Goal: Information Seeking & Learning: Learn about a topic

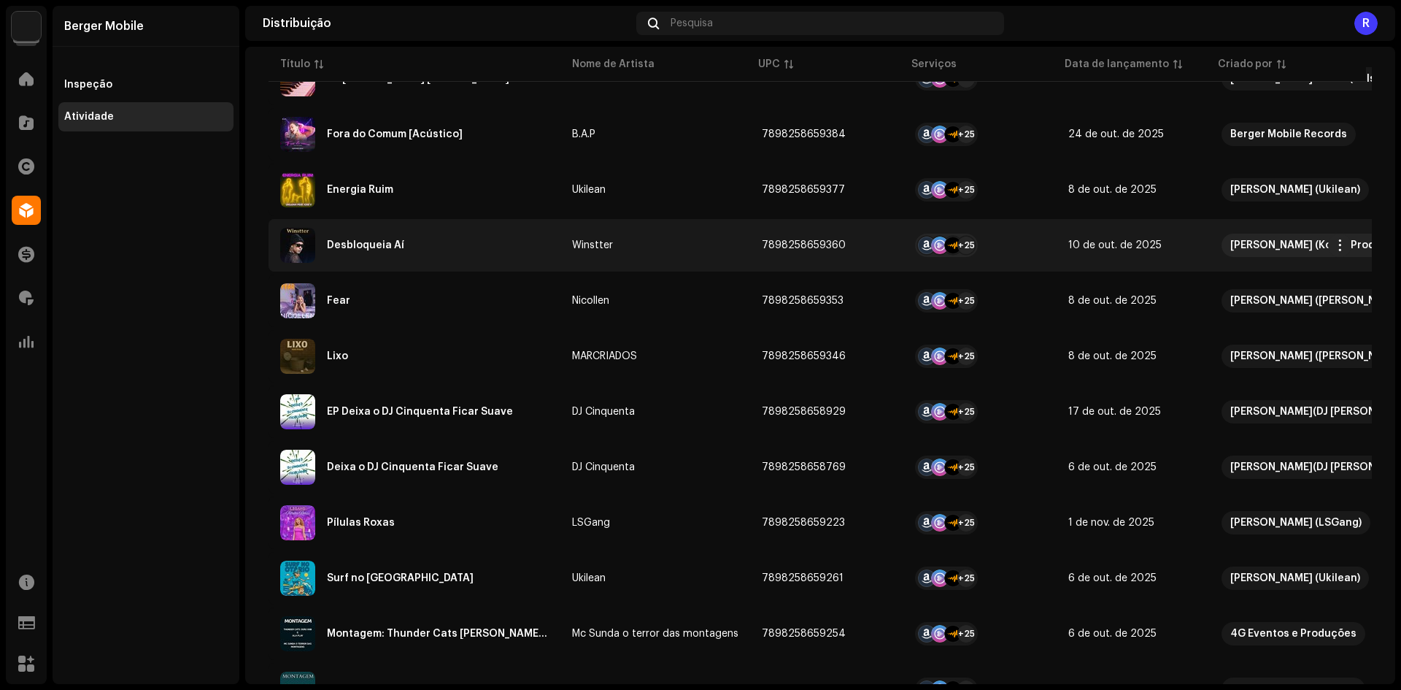
scroll to position [876, 0]
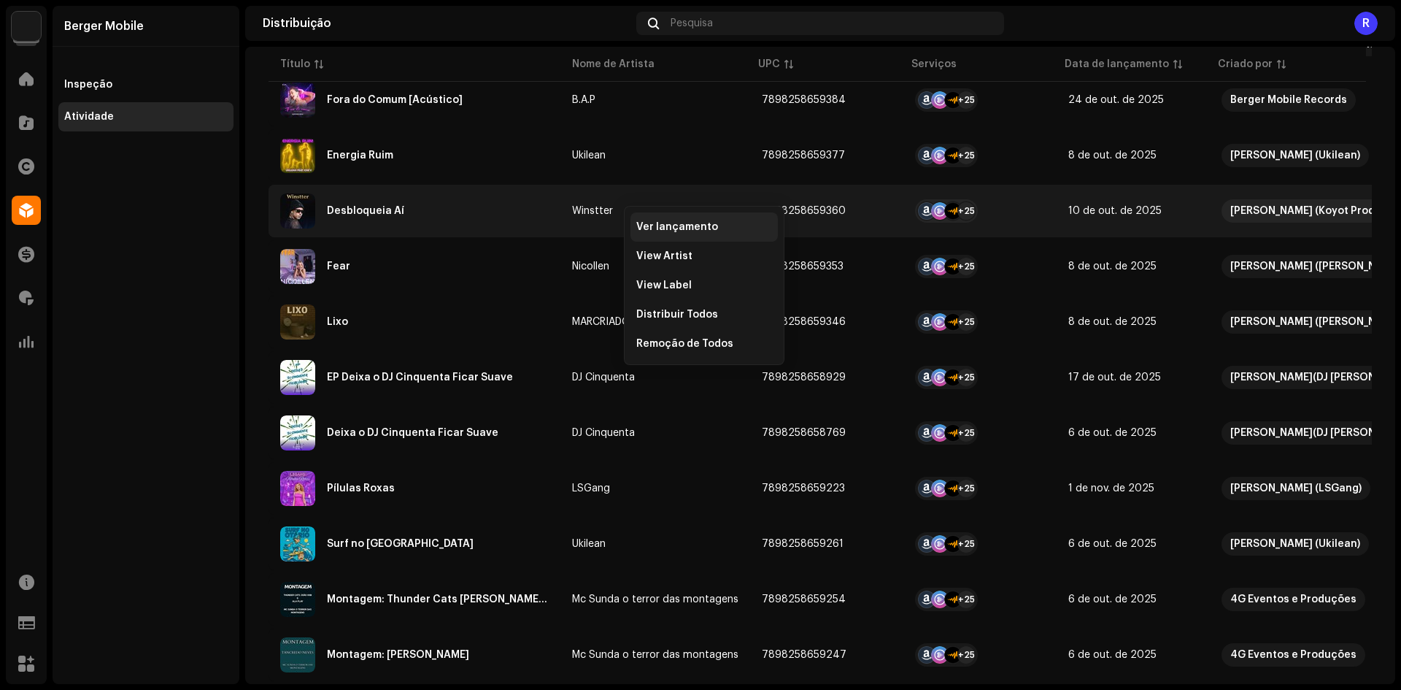
click at [658, 226] on span "Ver lançamento" at bounding box center [677, 227] width 82 height 12
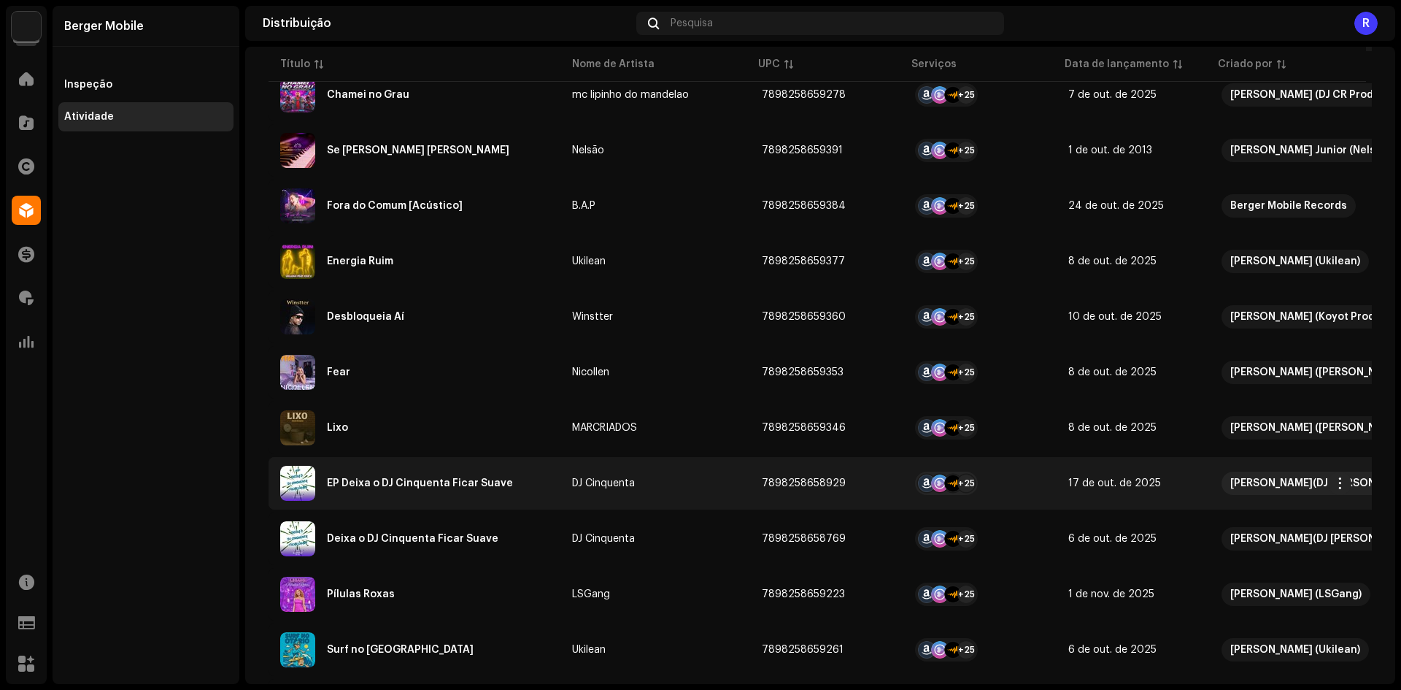
scroll to position [972, 0]
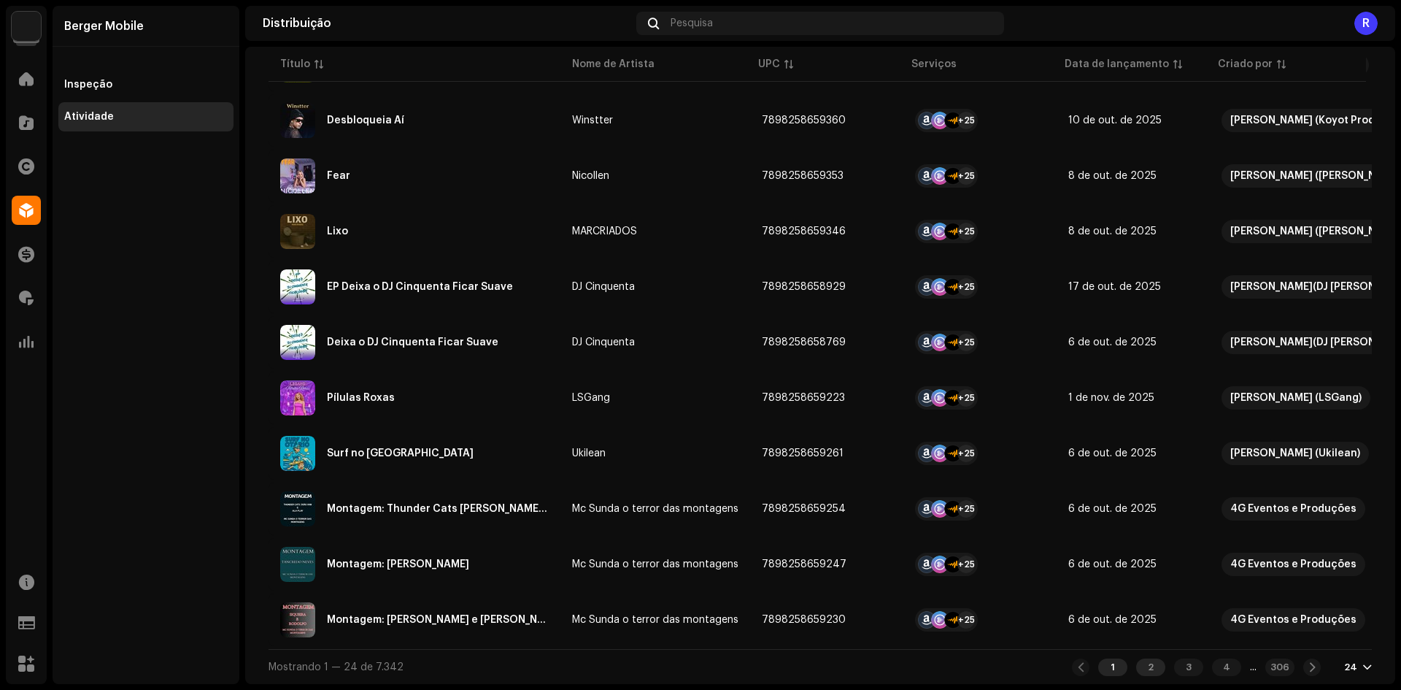
click at [1136, 669] on div "2" at bounding box center [1150, 667] width 29 height 18
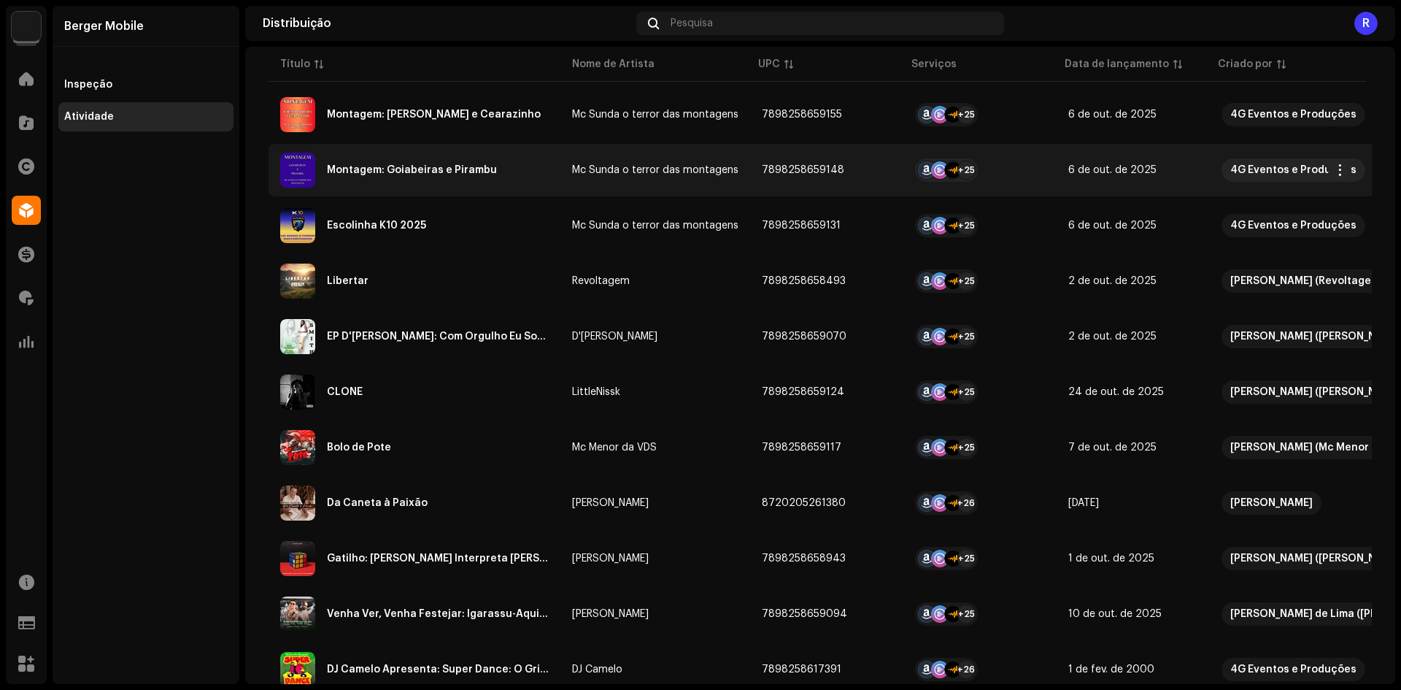
scroll to position [803, 0]
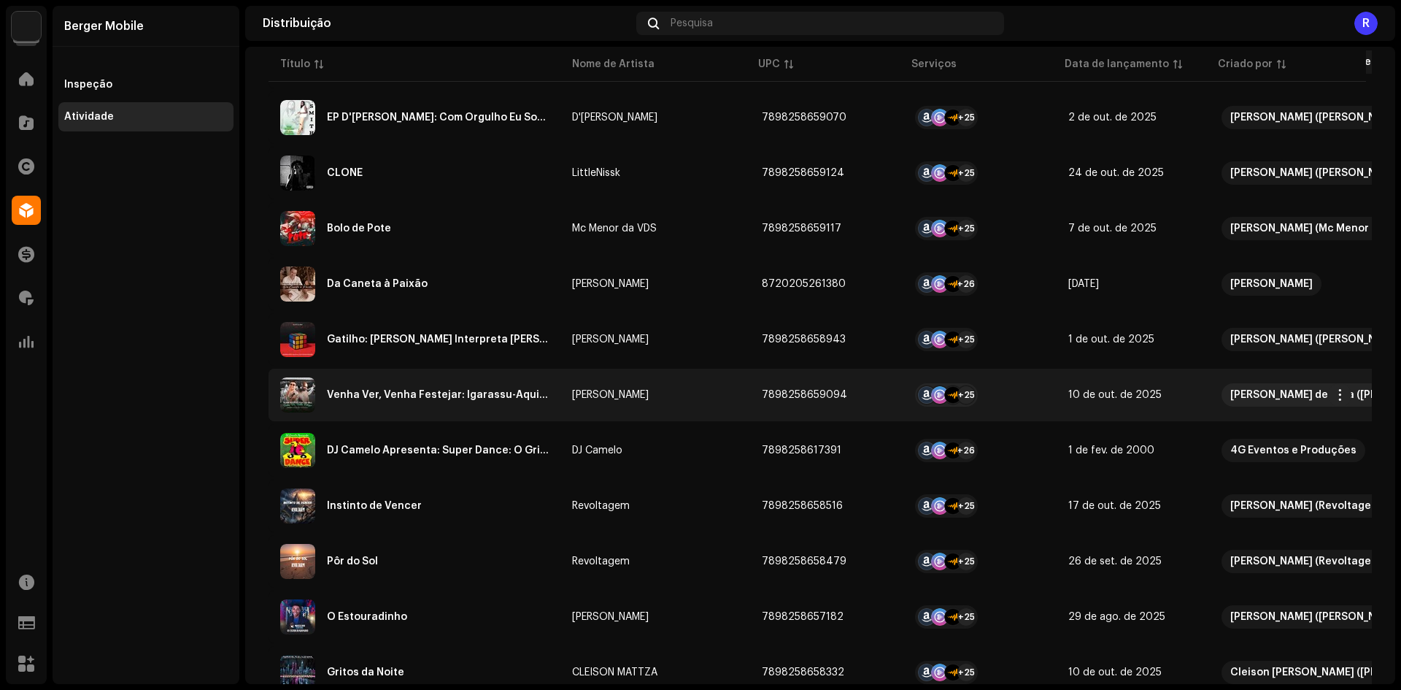
click at [1153, 398] on span "10 de out. de 2025" at bounding box center [1114, 395] width 93 height 10
drag, startPoint x: 1149, startPoint y: 398, endPoint x: 1208, endPoint y: 387, distance: 59.5
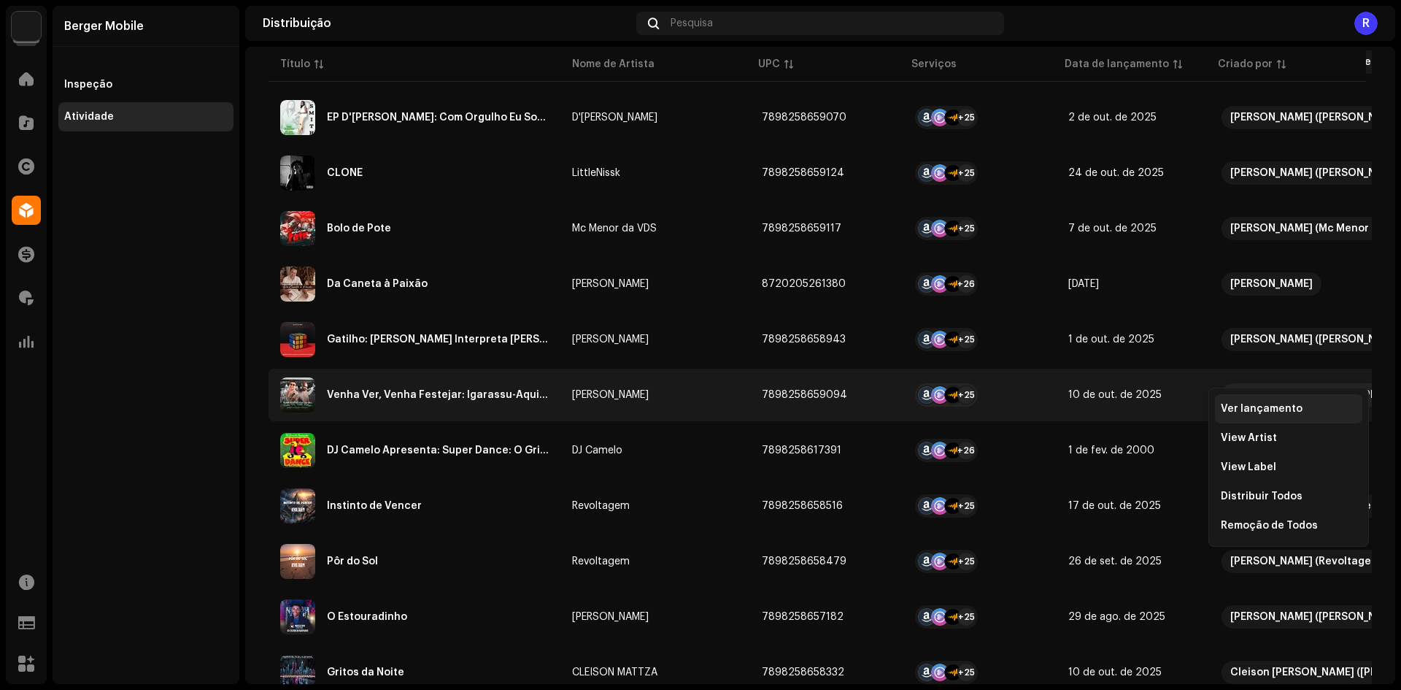
click at [1238, 406] on span "Ver lançamento" at bounding box center [1262, 409] width 82 height 12
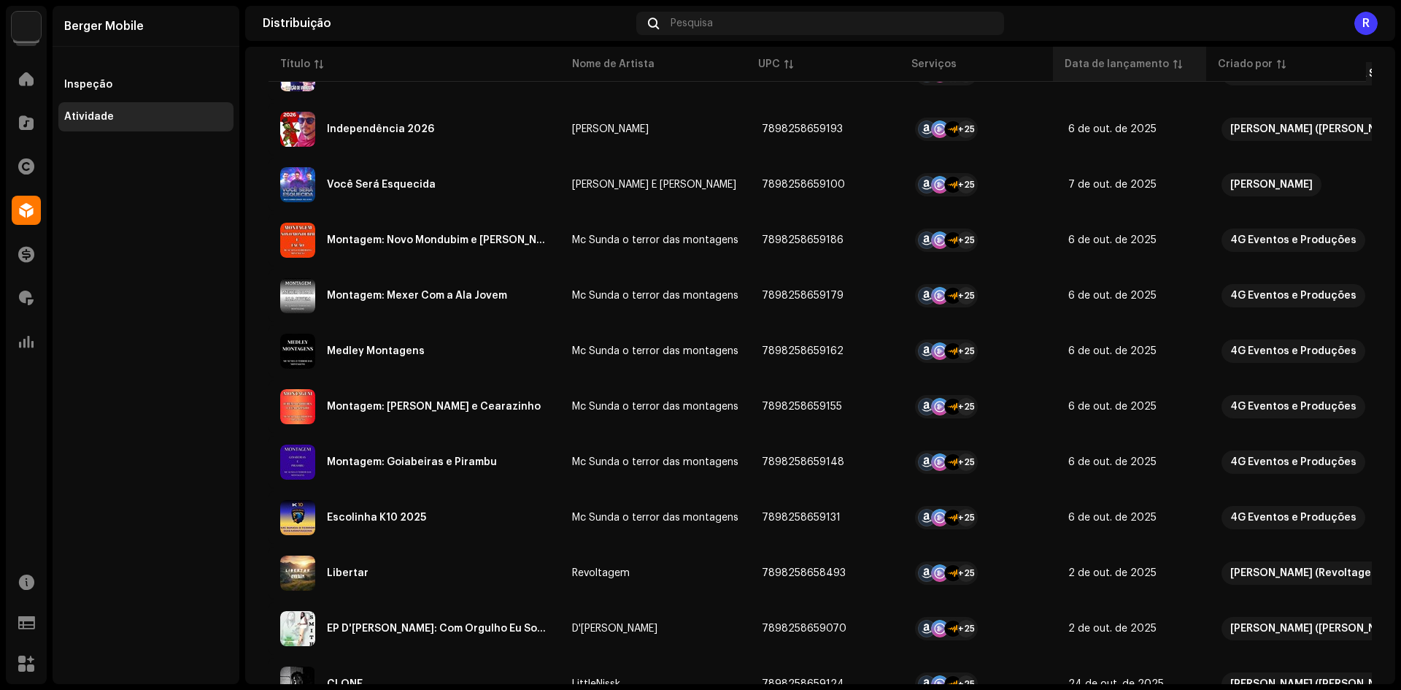
scroll to position [73, 0]
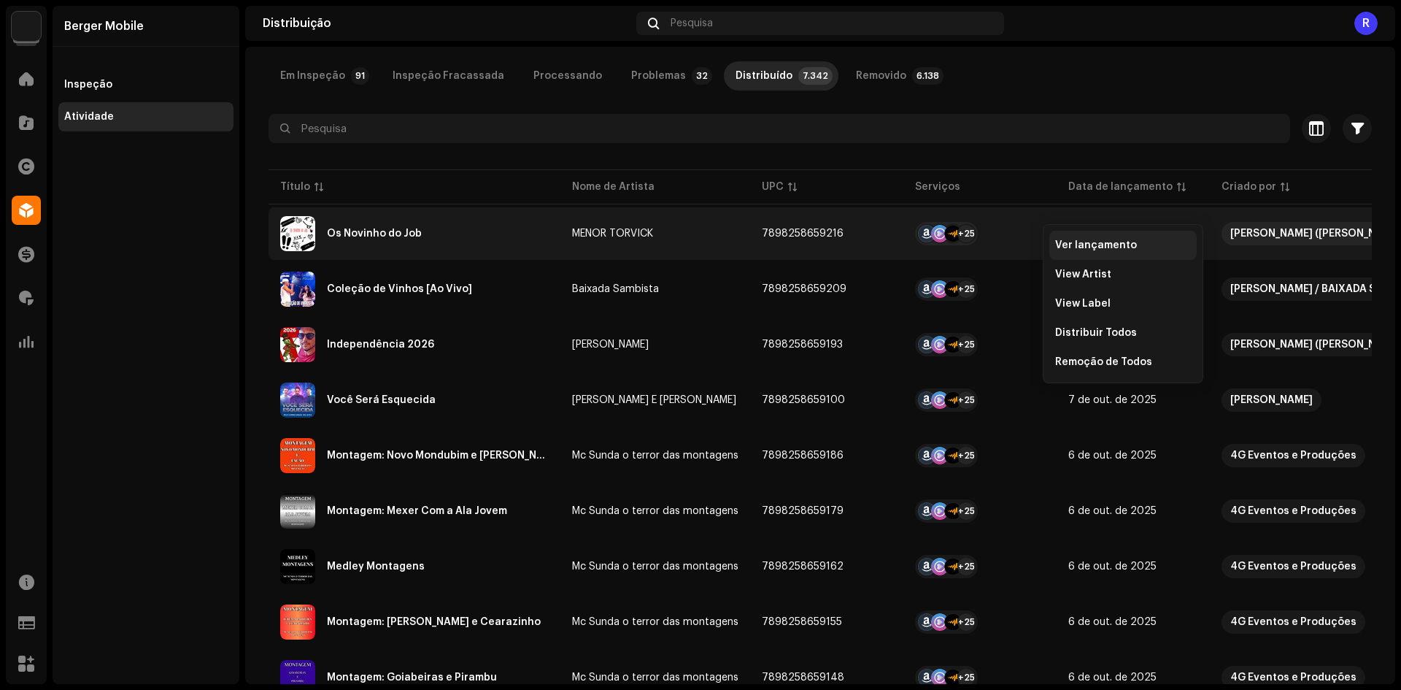
click at [1079, 243] on span "Ver lançamento" at bounding box center [1096, 245] width 82 height 12
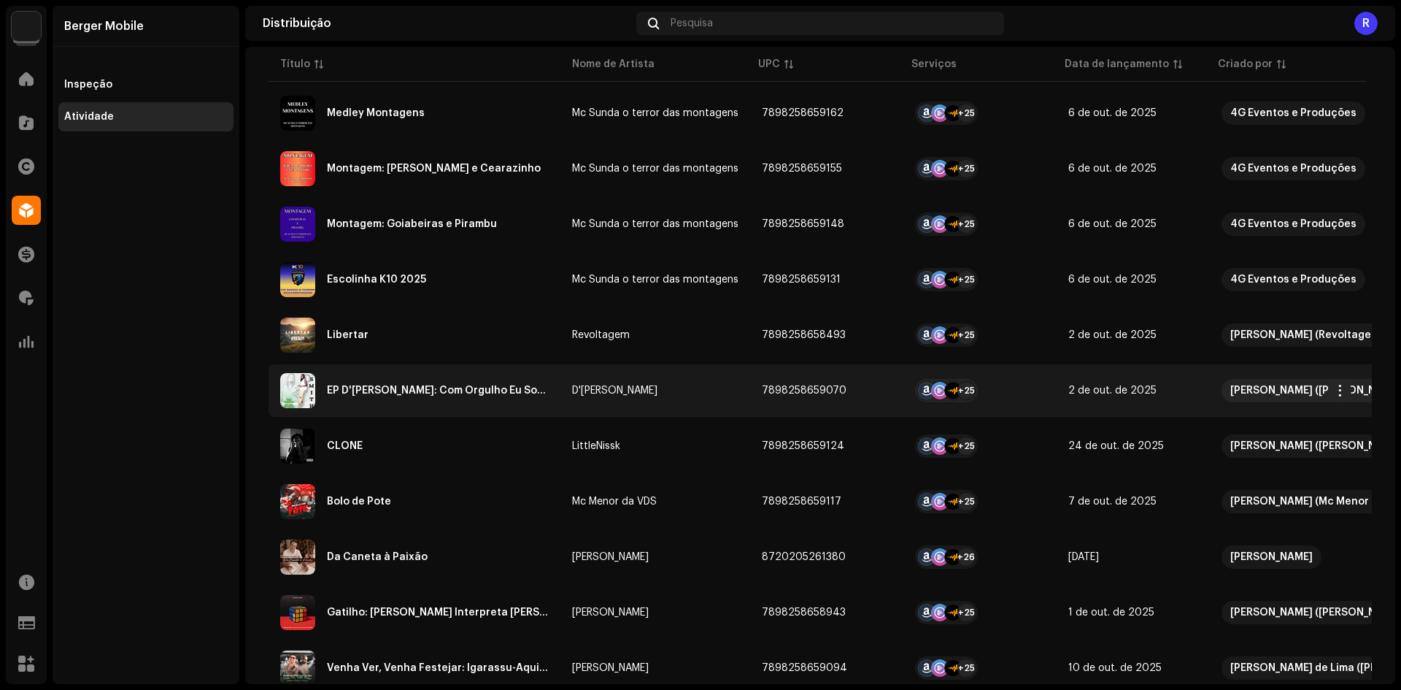
scroll to position [949, 0]
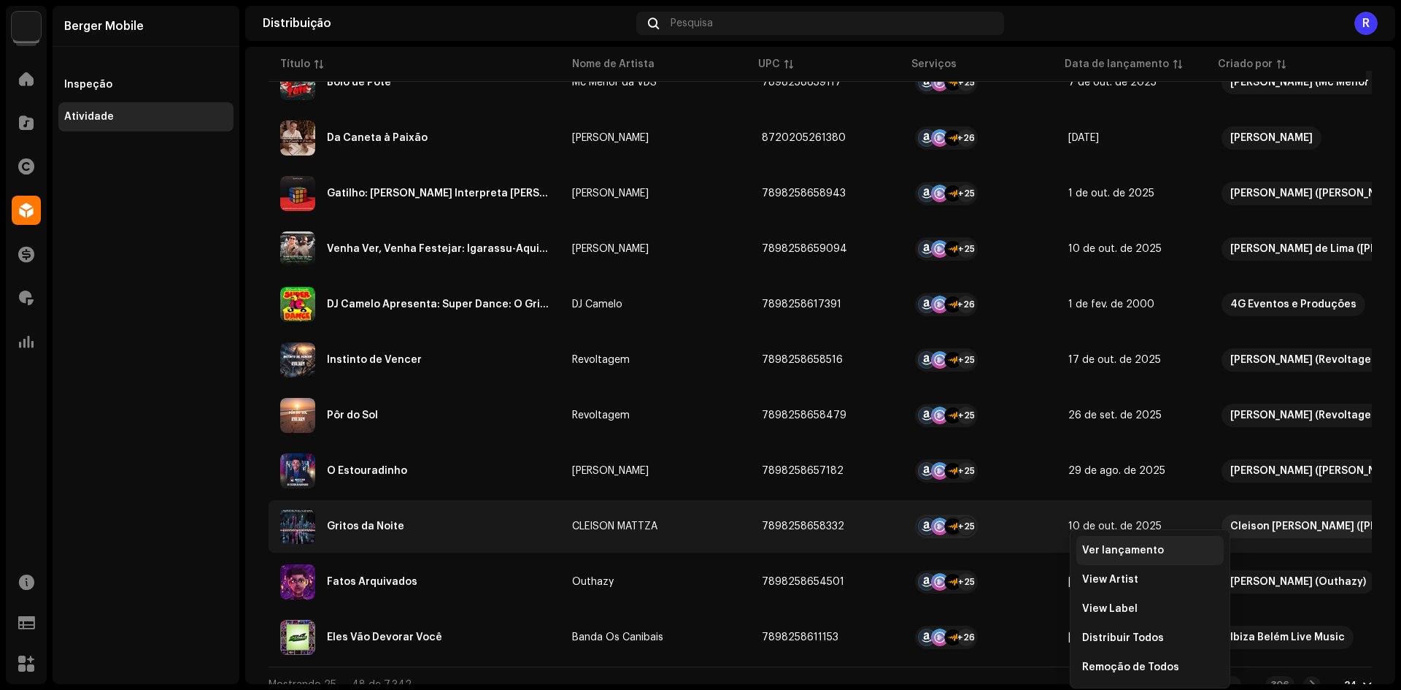
click at [1093, 550] on span "Ver lançamento" at bounding box center [1123, 550] width 82 height 12
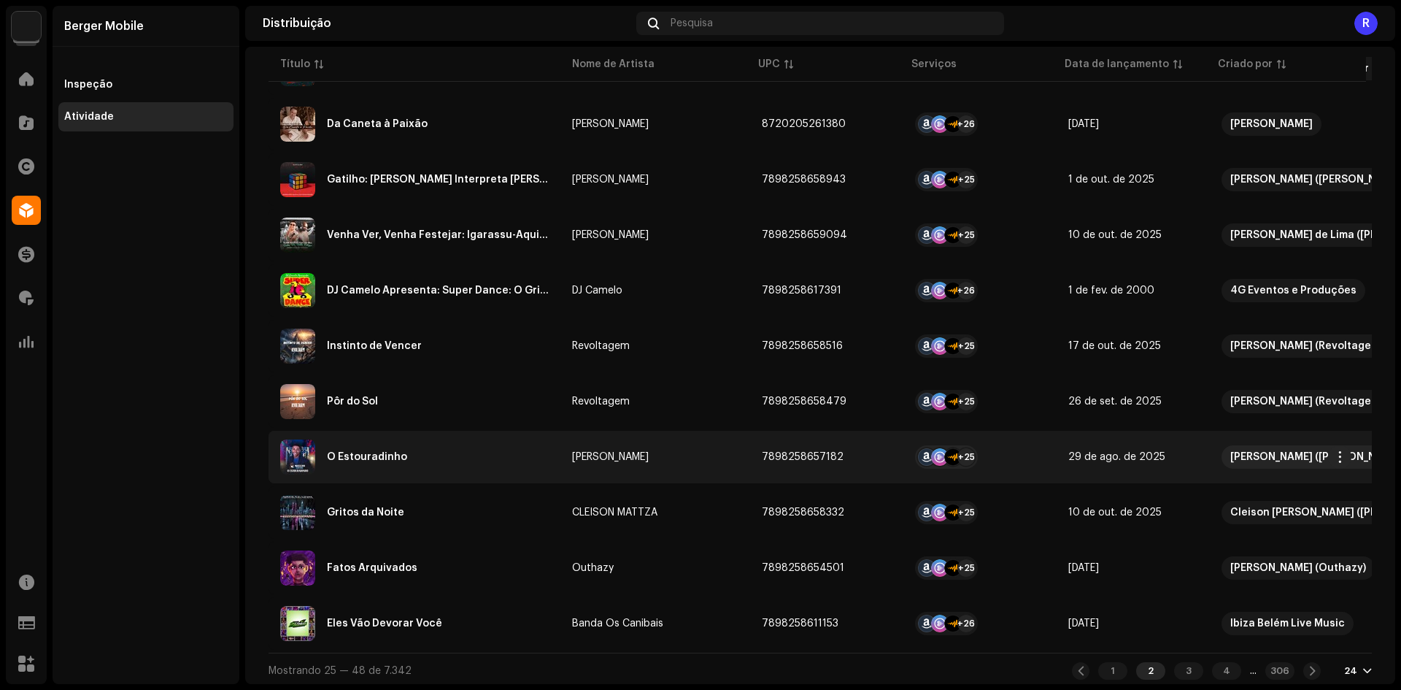
scroll to position [972, 0]
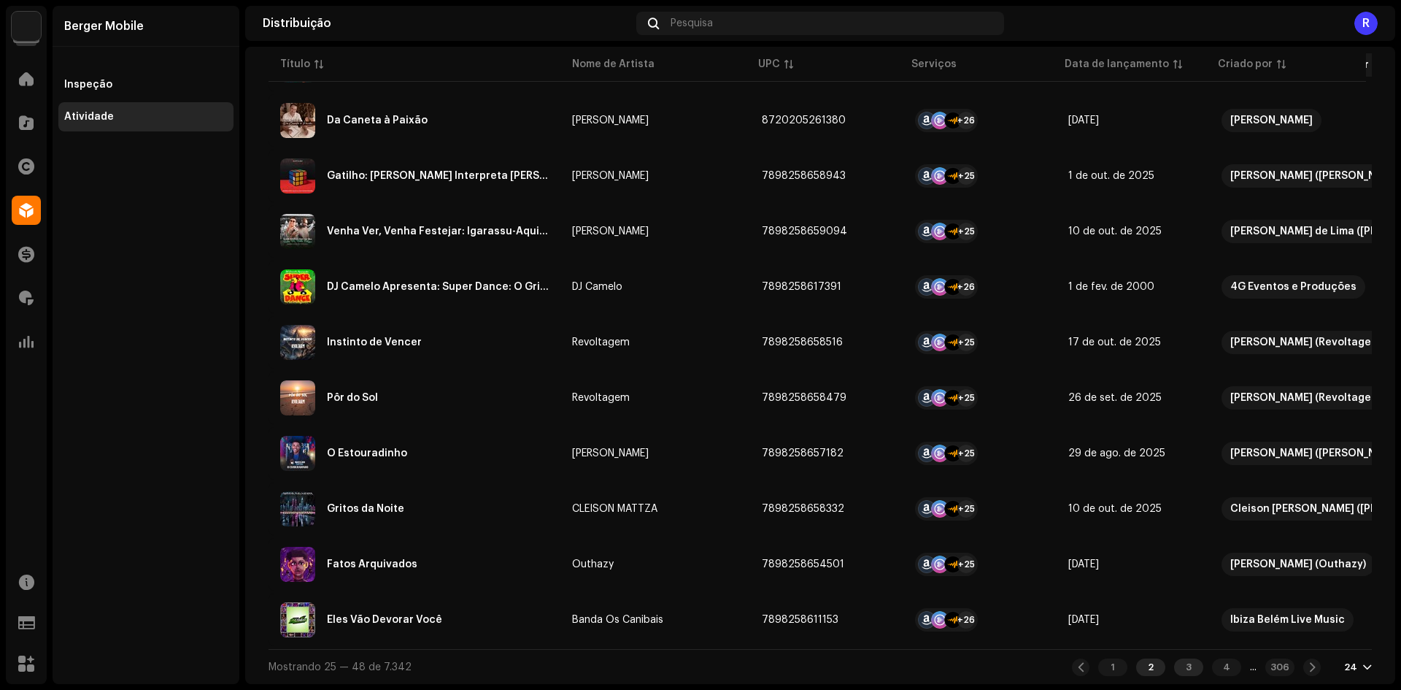
click at [1174, 667] on div "3" at bounding box center [1188, 667] width 29 height 18
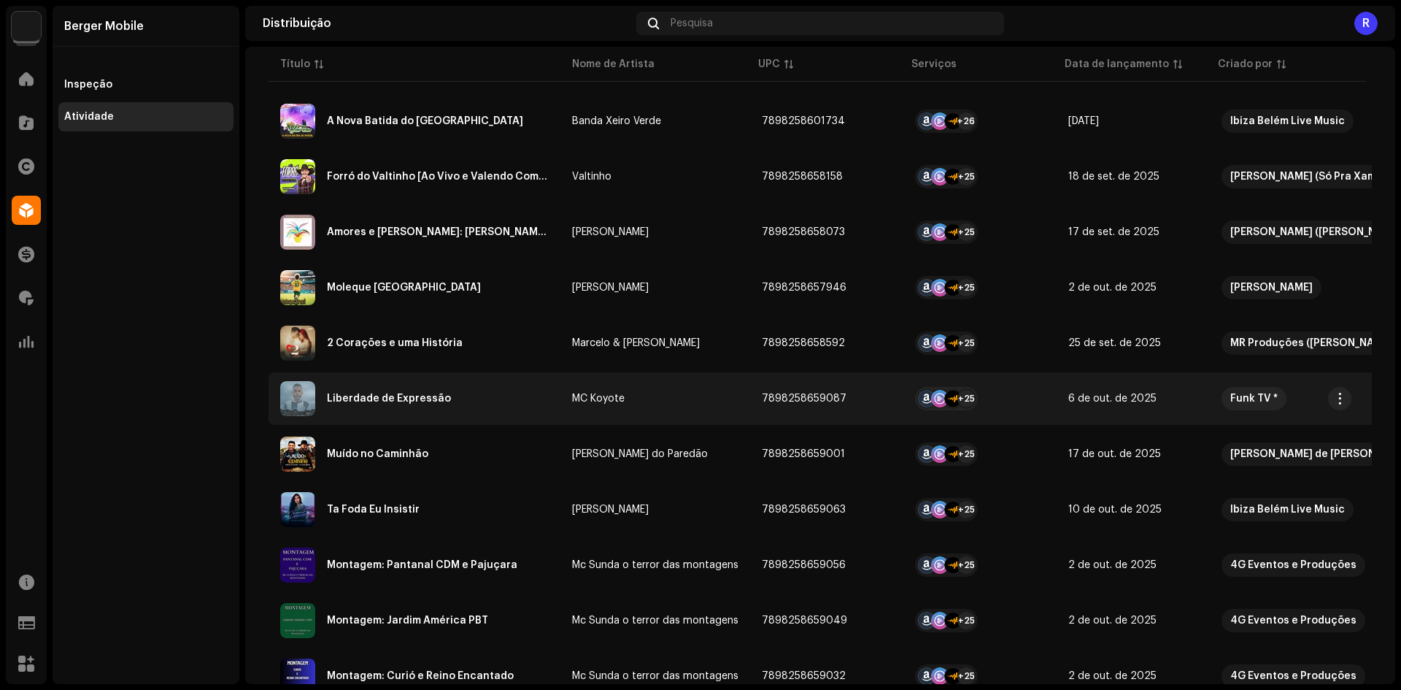
scroll to position [219, 0]
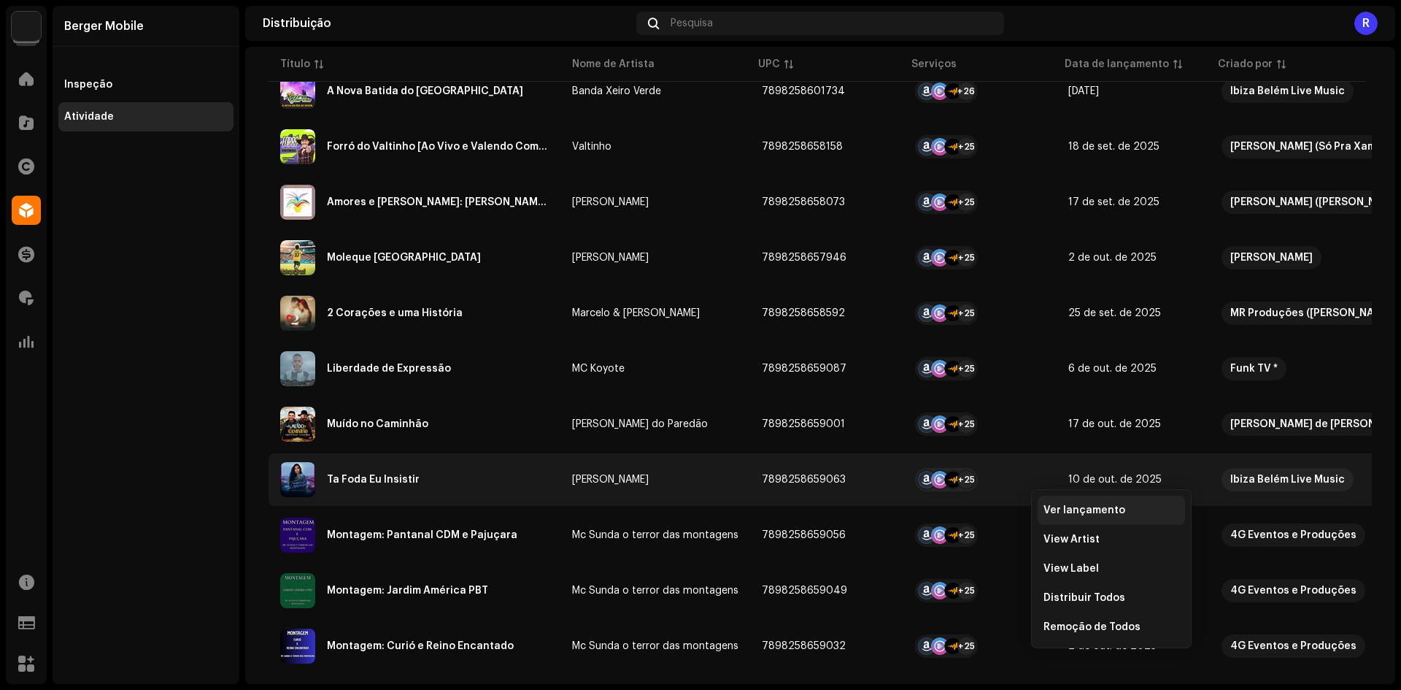
click at [1053, 506] on span "Ver lançamento" at bounding box center [1085, 510] width 82 height 12
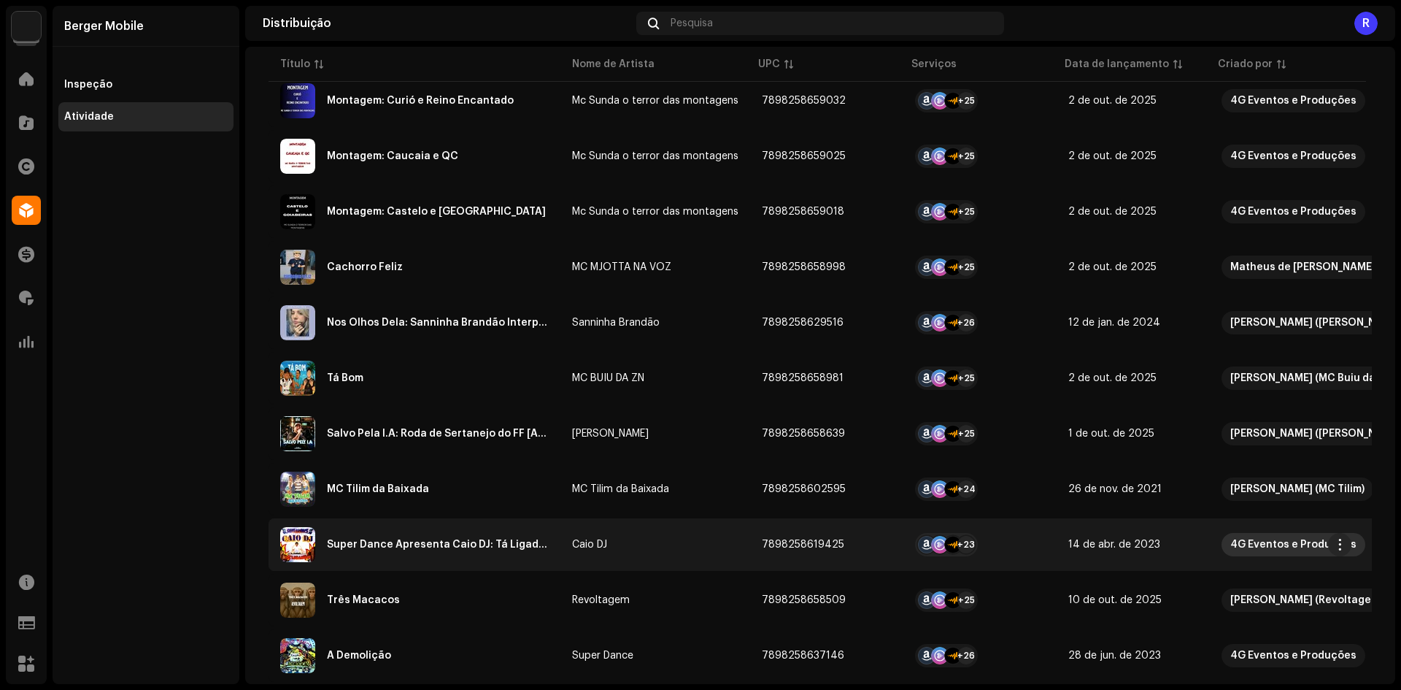
scroll to position [972, 0]
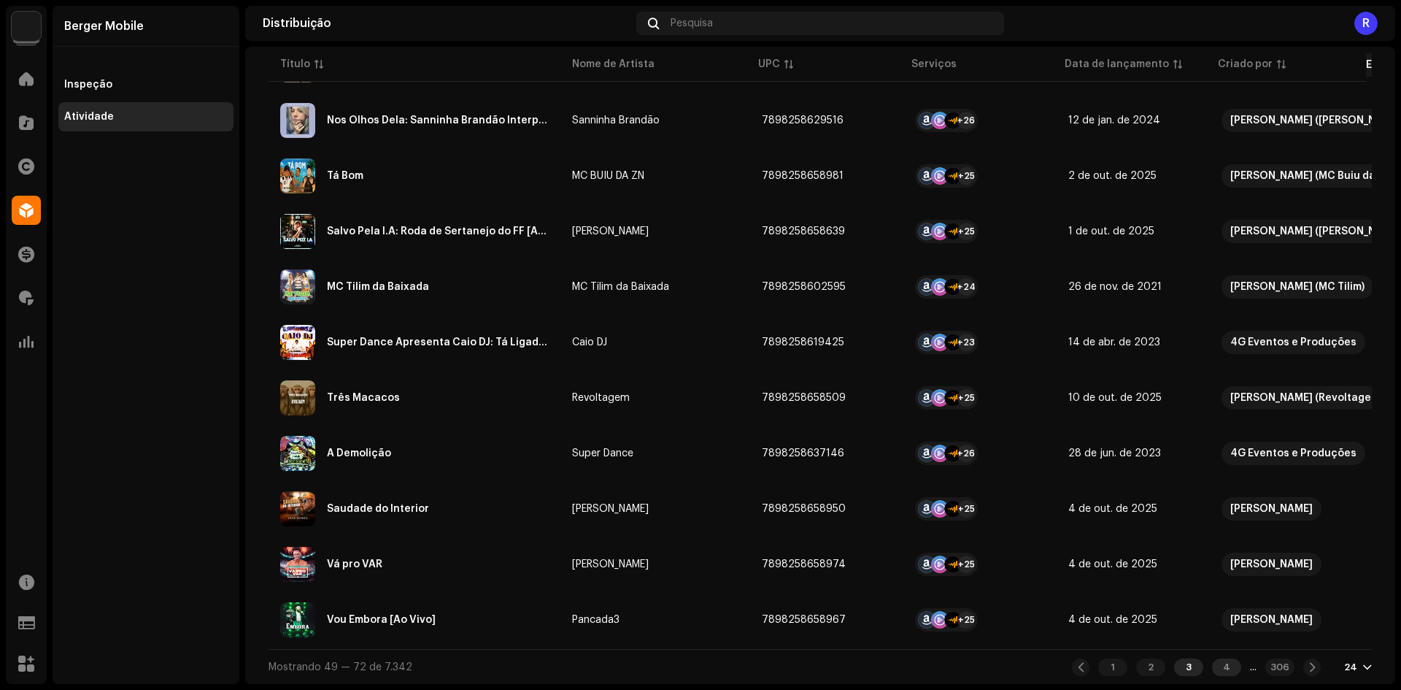
click at [1212, 664] on div "4" at bounding box center [1226, 667] width 29 height 18
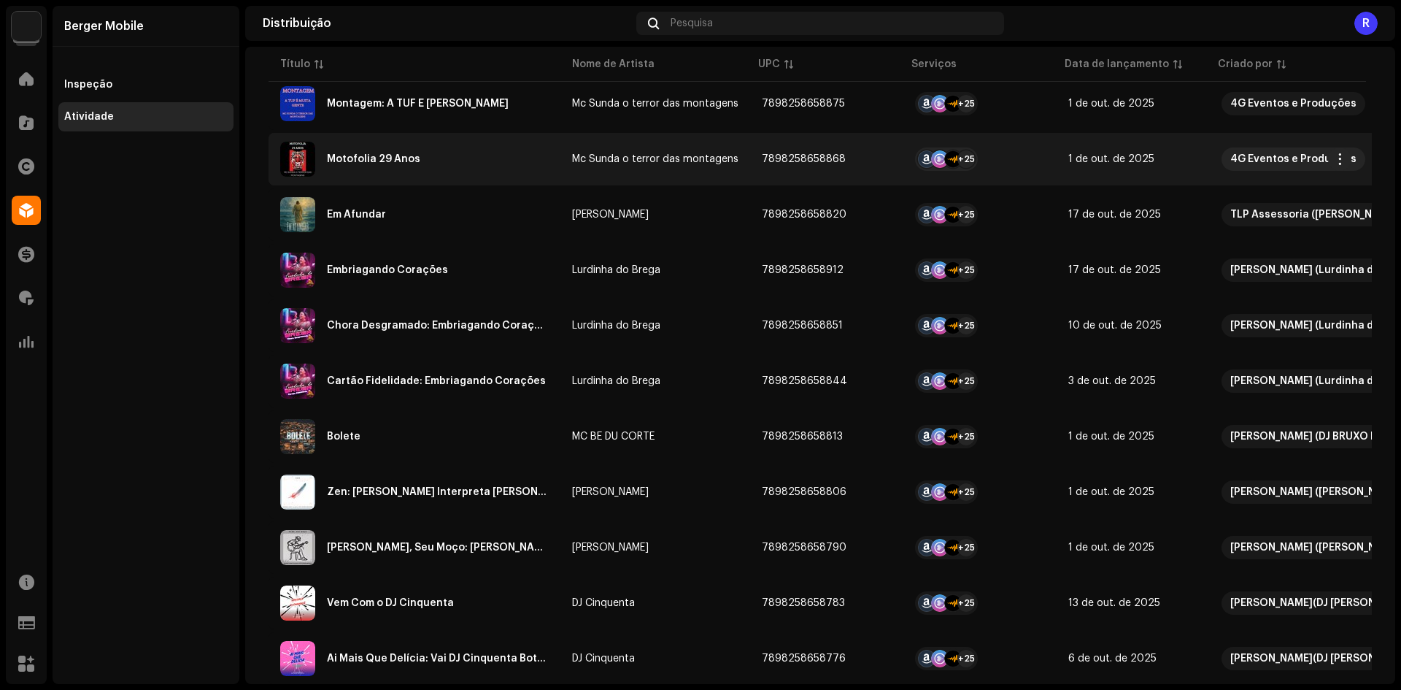
scroll to position [438, 0]
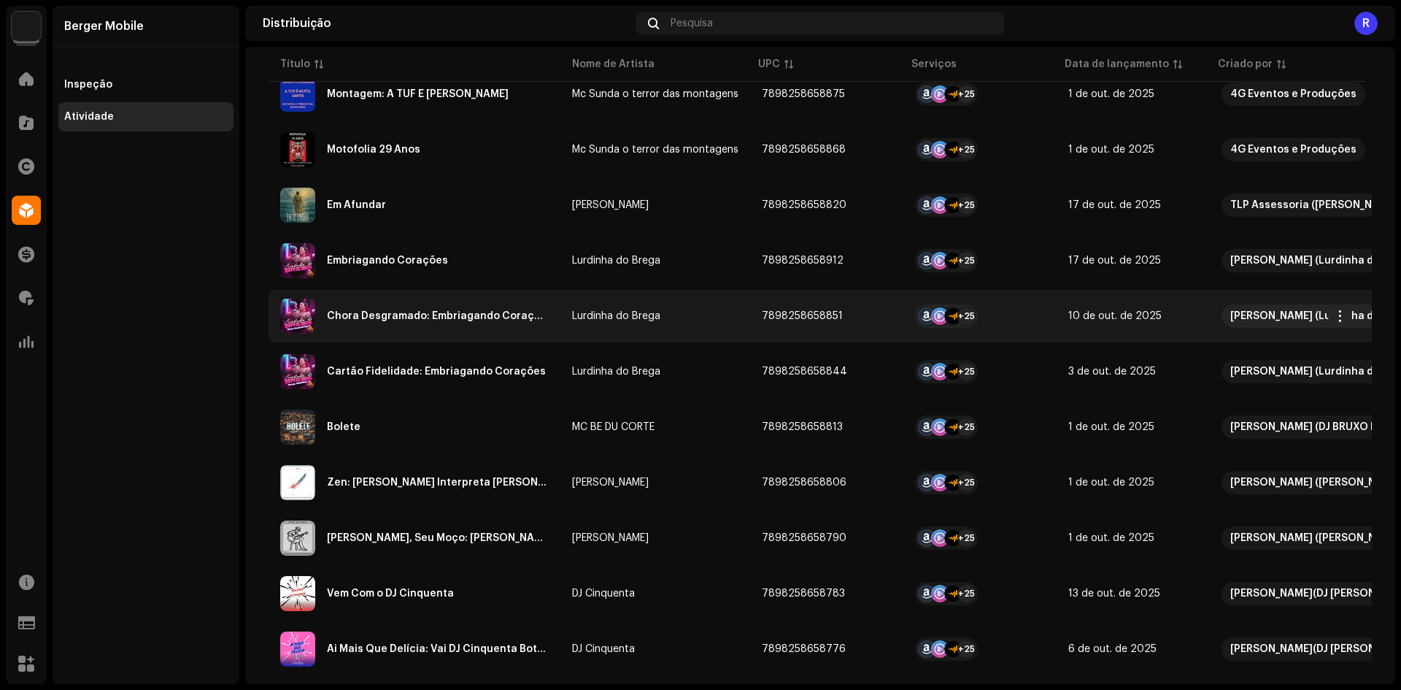
click at [1017, 312] on re-a-table-services "+25" at bounding box center [980, 315] width 130 height 23
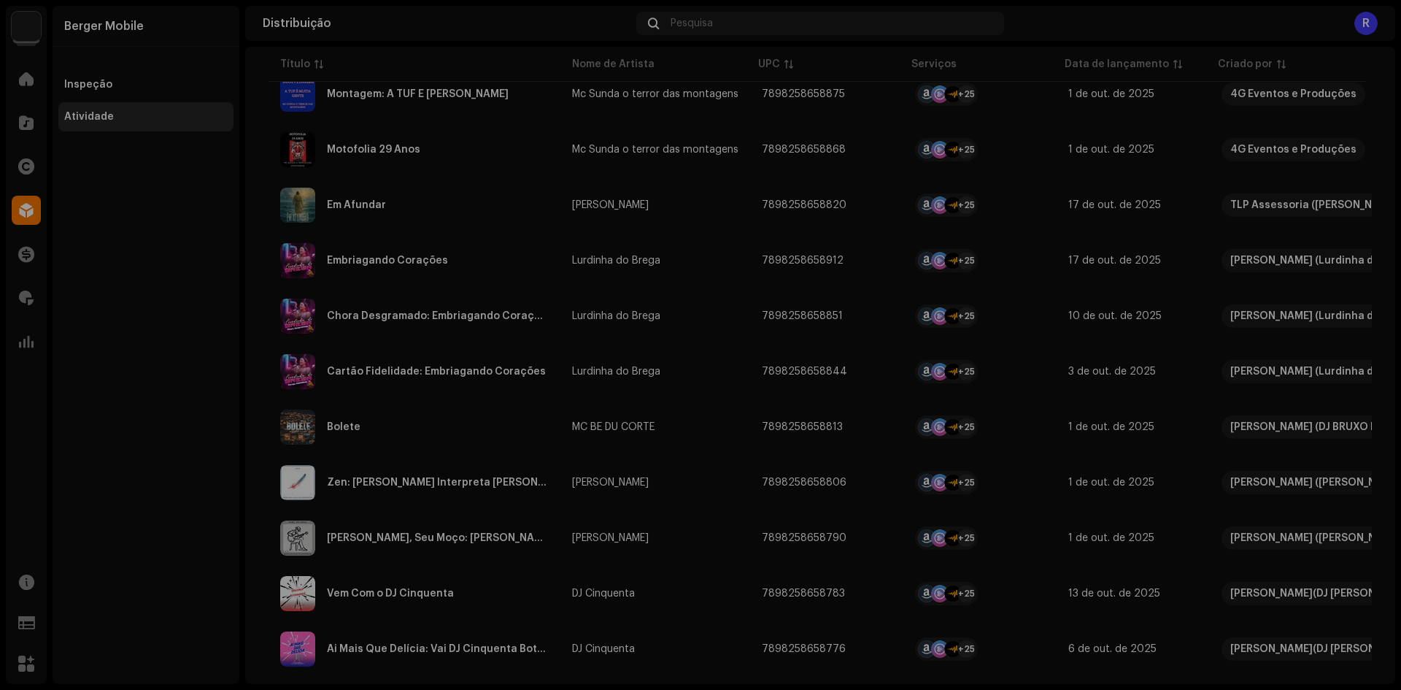
click at [155, 415] on div "Chora Desgramado: Embriagando Corações Lurdinha do Brega Serviço Último enfilei…" at bounding box center [700, 345] width 1401 height 690
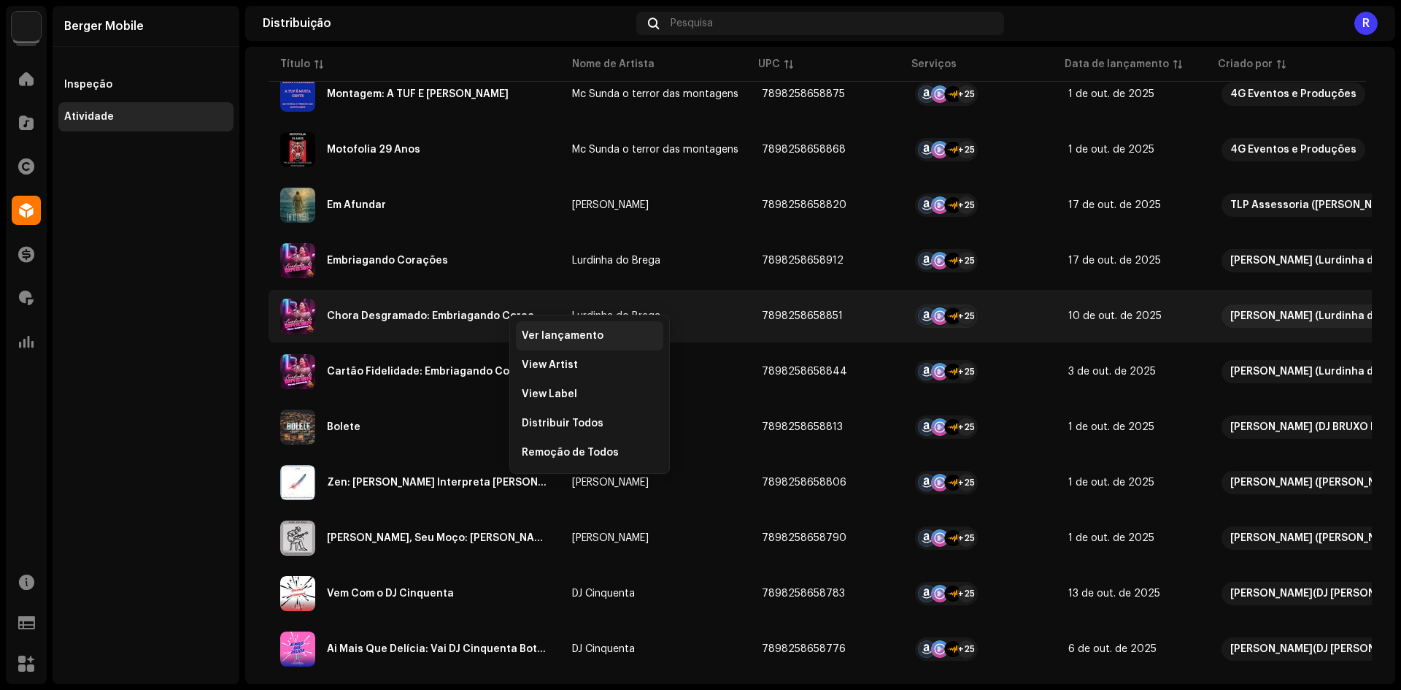
click at [530, 333] on span "Ver lançamento" at bounding box center [563, 336] width 82 height 12
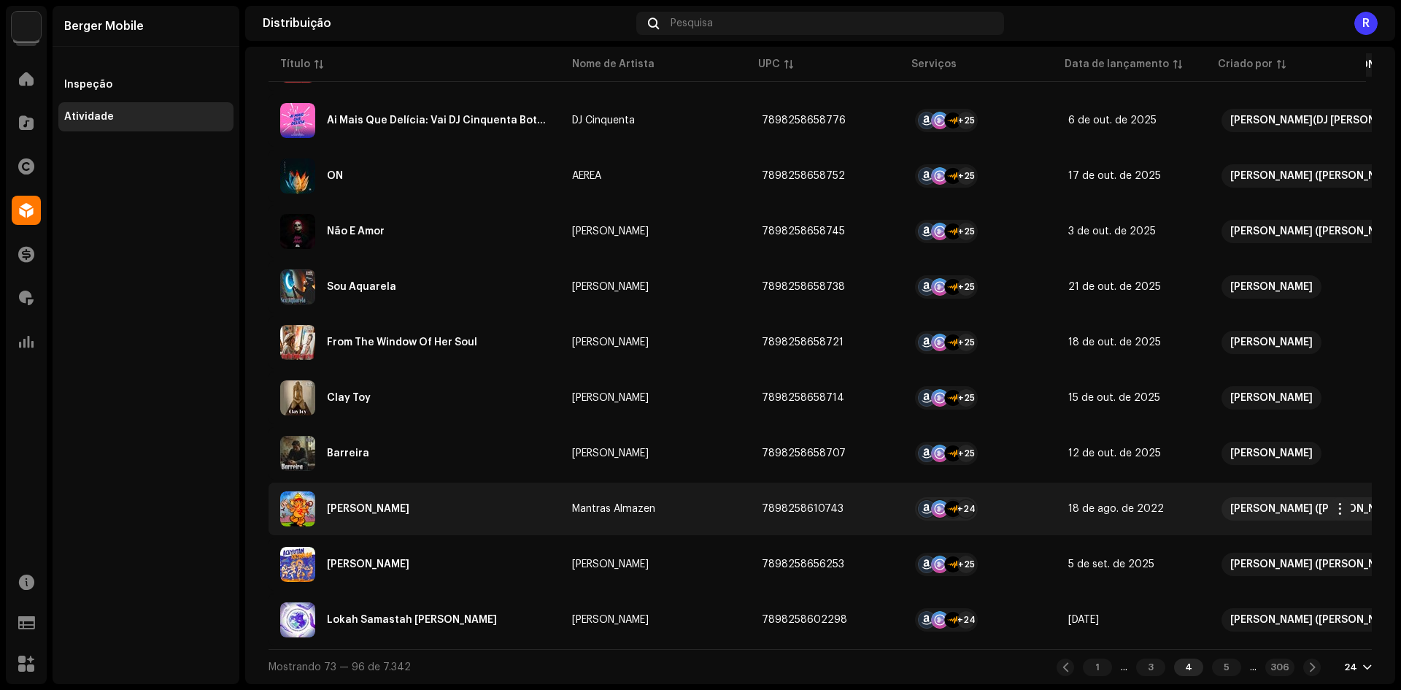
scroll to position [972, 0]
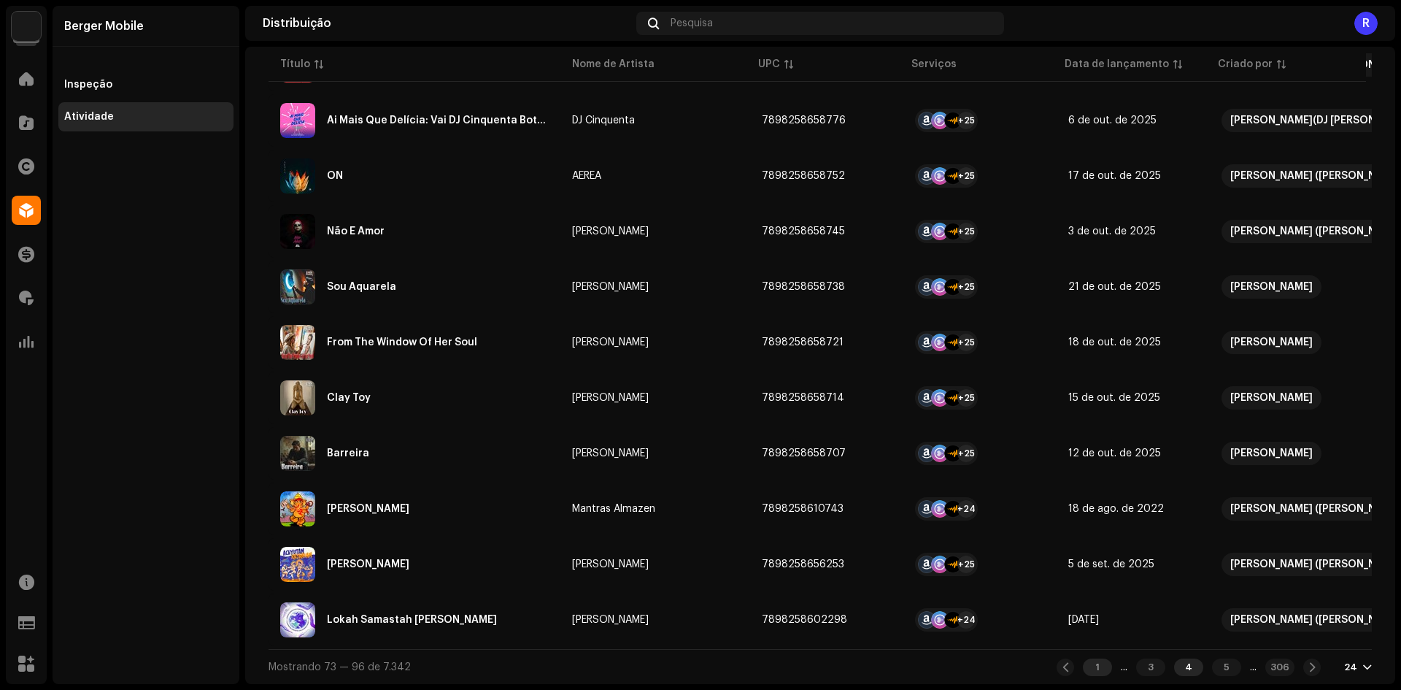
click at [1083, 663] on div "1" at bounding box center [1097, 667] width 29 height 18
